Goal: Use online tool/utility: Utilize a website feature to perform a specific function

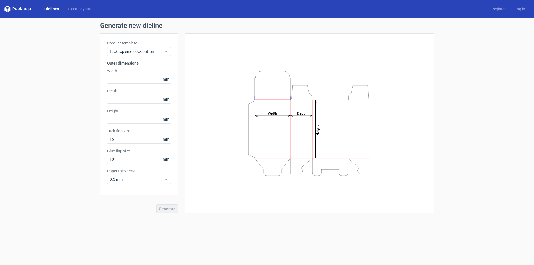
click at [49, 8] on link "Dielines" at bounding box center [51, 9] width 23 height 6
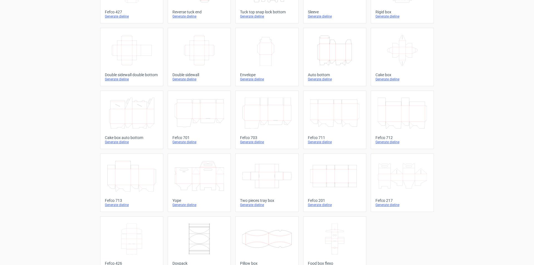
scroll to position [83, 0]
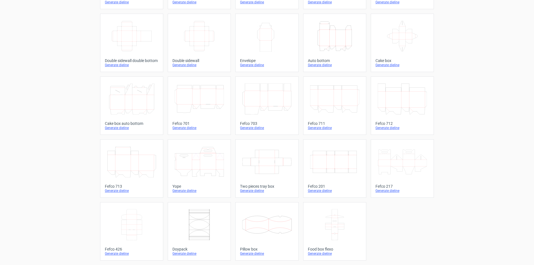
click at [411, 166] on icon at bounding box center [402, 161] width 49 height 31
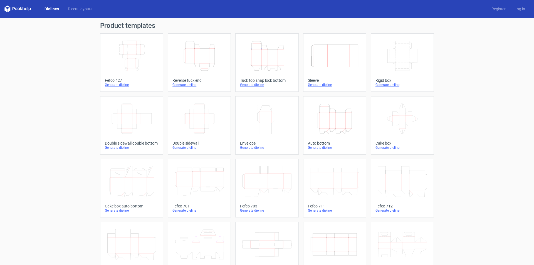
click at [51, 7] on link "Dielines" at bounding box center [51, 9] width 23 height 6
click at [68, 7] on link "Diecut layouts" at bounding box center [79, 9] width 33 height 6
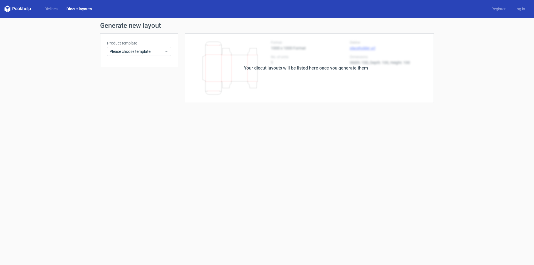
click at [51, 6] on div "Dielines Diecut layouts" at bounding box center [50, 9] width 92 height 7
click at [50, 7] on link "Dielines" at bounding box center [51, 9] width 22 height 6
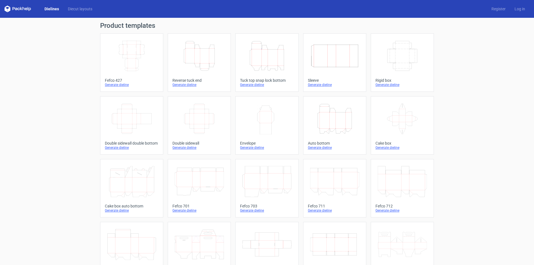
click at [22, 11] on icon at bounding box center [17, 9] width 27 height 7
click at [22, 8] on icon at bounding box center [17, 9] width 27 height 7
click at [24, 5] on div "Dielines Diecut layouts Register Log in" at bounding box center [267, 9] width 534 height 18
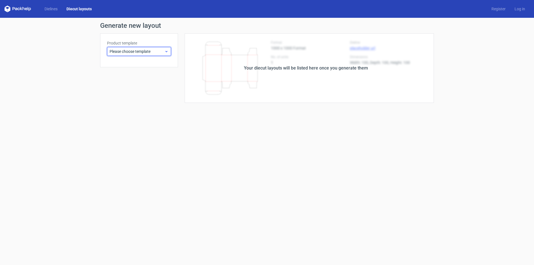
click at [167, 53] on icon at bounding box center [166, 51] width 4 height 4
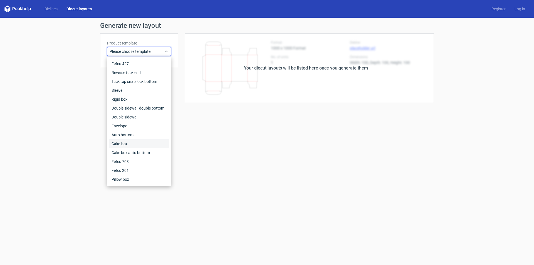
click at [127, 144] on div "Cake box" at bounding box center [139, 143] width 60 height 9
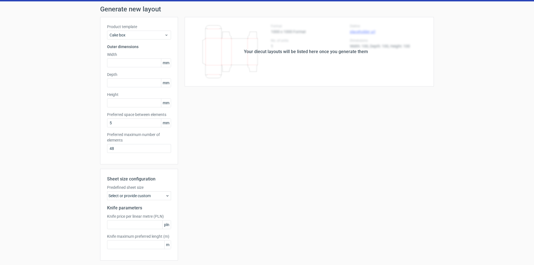
scroll to position [7, 0]
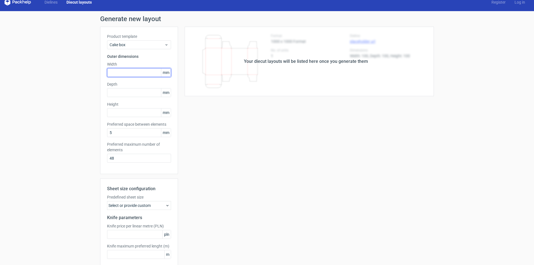
click at [149, 74] on input "text" at bounding box center [139, 72] width 64 height 9
type input "150"
click at [135, 95] on input "text" at bounding box center [139, 92] width 64 height 9
type input "70"
click at [128, 113] on input "text" at bounding box center [139, 112] width 64 height 9
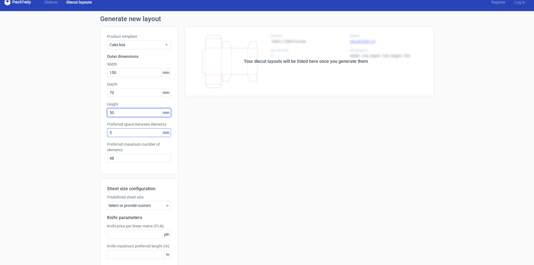
scroll to position [35, 0]
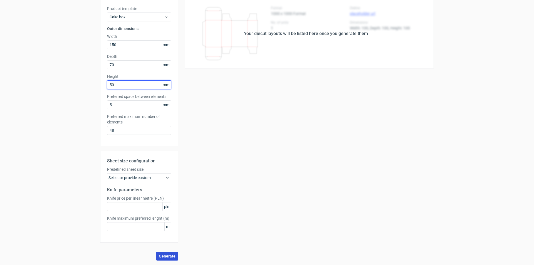
type input "50"
click at [166, 257] on span "Generate" at bounding box center [167, 256] width 17 height 4
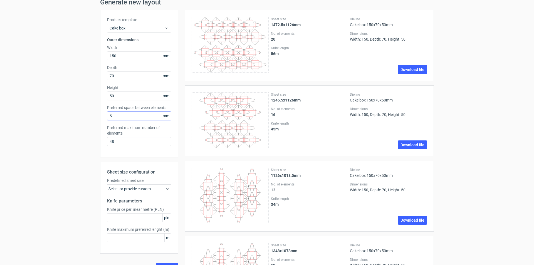
scroll to position [56, 0]
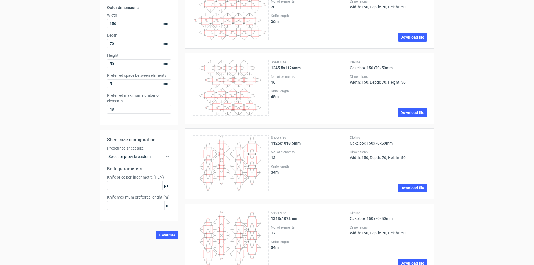
click at [165, 156] on icon at bounding box center [167, 156] width 4 height 4
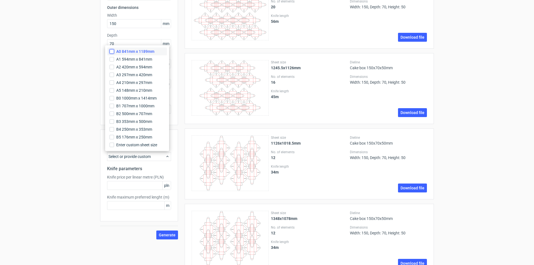
click at [113, 52] on input "A0 841mm x 1189mm" at bounding box center [112, 51] width 4 height 4
click at [132, 60] on span "A1 594mm x 841mm" at bounding box center [134, 59] width 36 height 6
click at [114, 60] on input "A1 594mm x 841mm" at bounding box center [112, 59] width 4 height 4
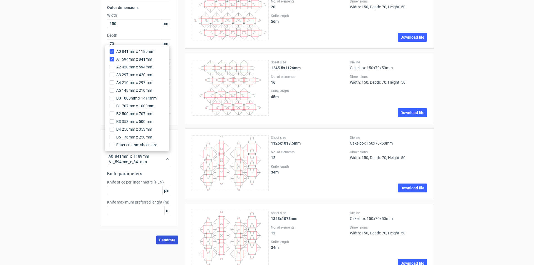
click at [167, 240] on span "Generate" at bounding box center [167, 240] width 17 height 4
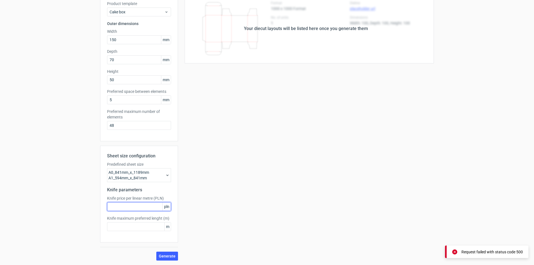
click at [158, 206] on input "text" at bounding box center [139, 206] width 64 height 9
click at [164, 208] on span "pln" at bounding box center [166, 207] width 8 height 8
drag, startPoint x: 167, startPoint y: 227, endPoint x: 165, endPoint y: 226, distance: 2.8
click at [165, 226] on span "m" at bounding box center [167, 227] width 6 height 8
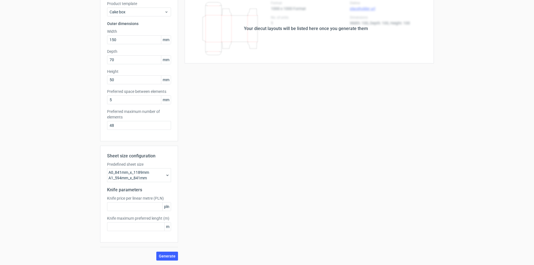
click at [72, 29] on div "Generate new layout Product template Cake box Outer dimensions Width 150 mm Dep…" at bounding box center [267, 121] width 534 height 287
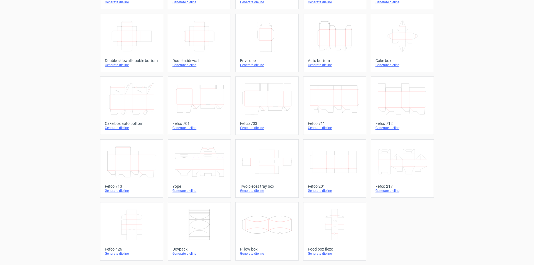
scroll to position [55, 0]
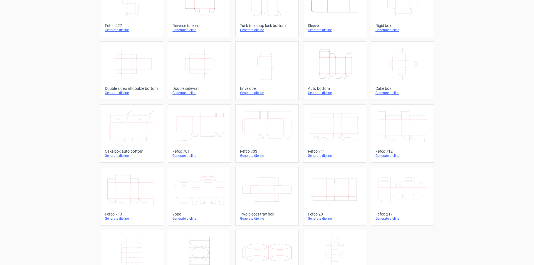
click at [132, 127] on icon at bounding box center [131, 126] width 49 height 31
